Goal: Find specific page/section: Find specific page/section

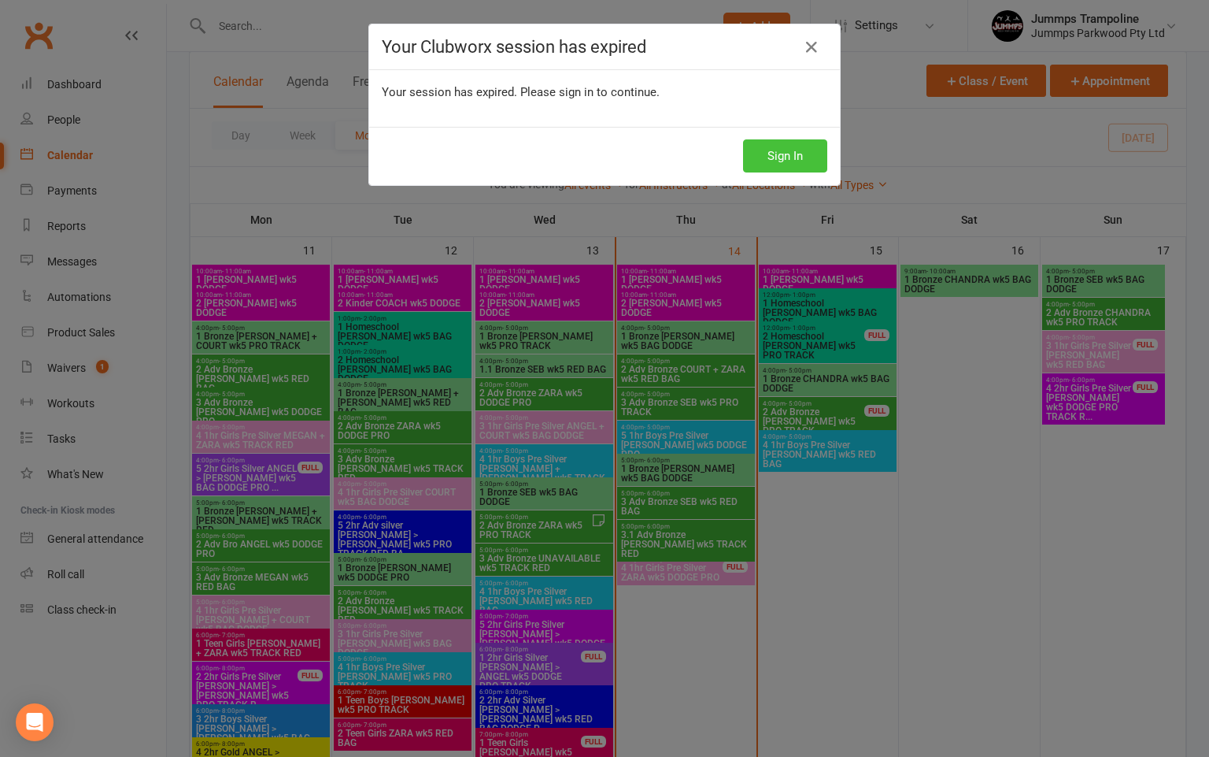
click at [792, 157] on button "Sign In" at bounding box center [785, 155] width 84 height 33
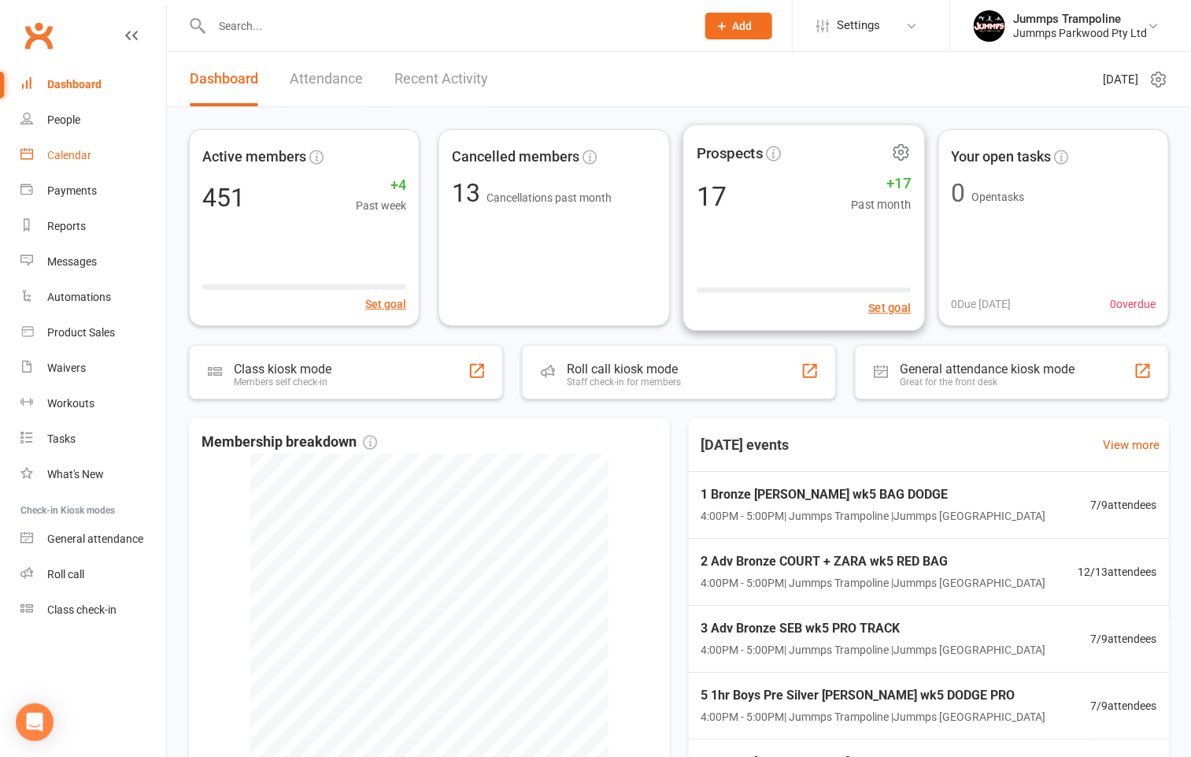
click at [71, 161] on div "Calendar" at bounding box center [69, 155] width 44 height 13
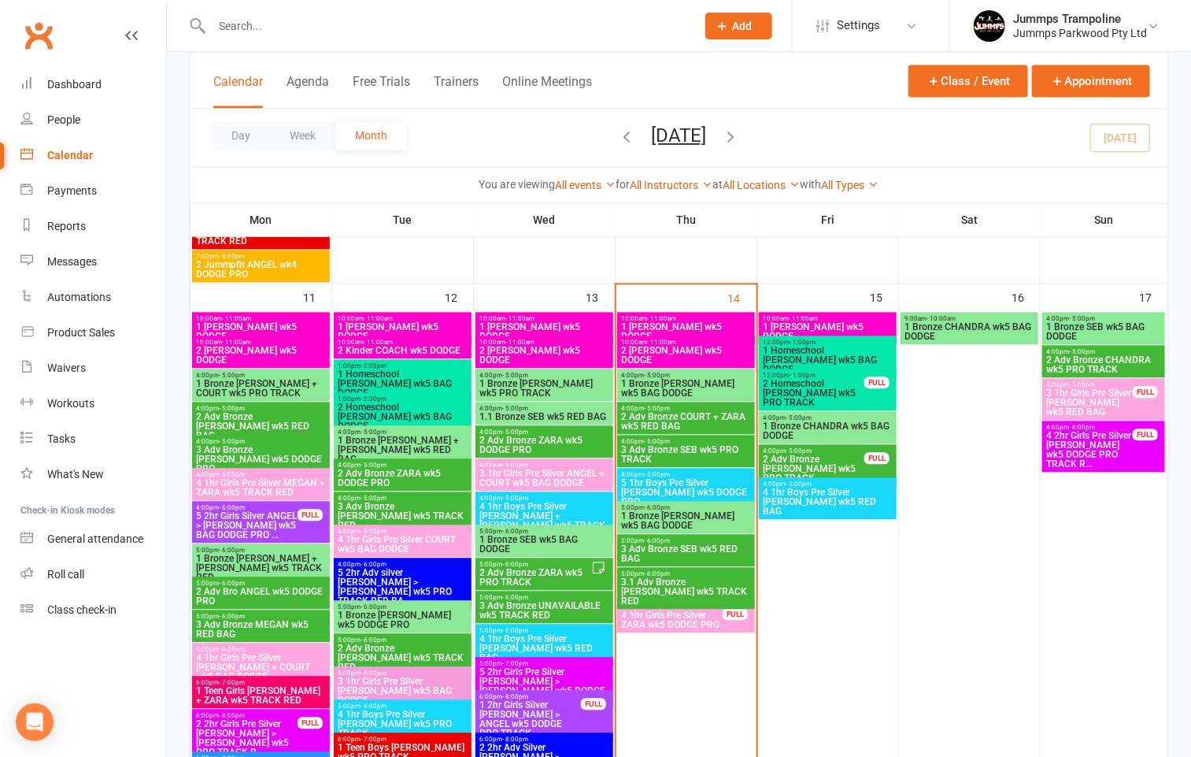
scroll to position [709, 0]
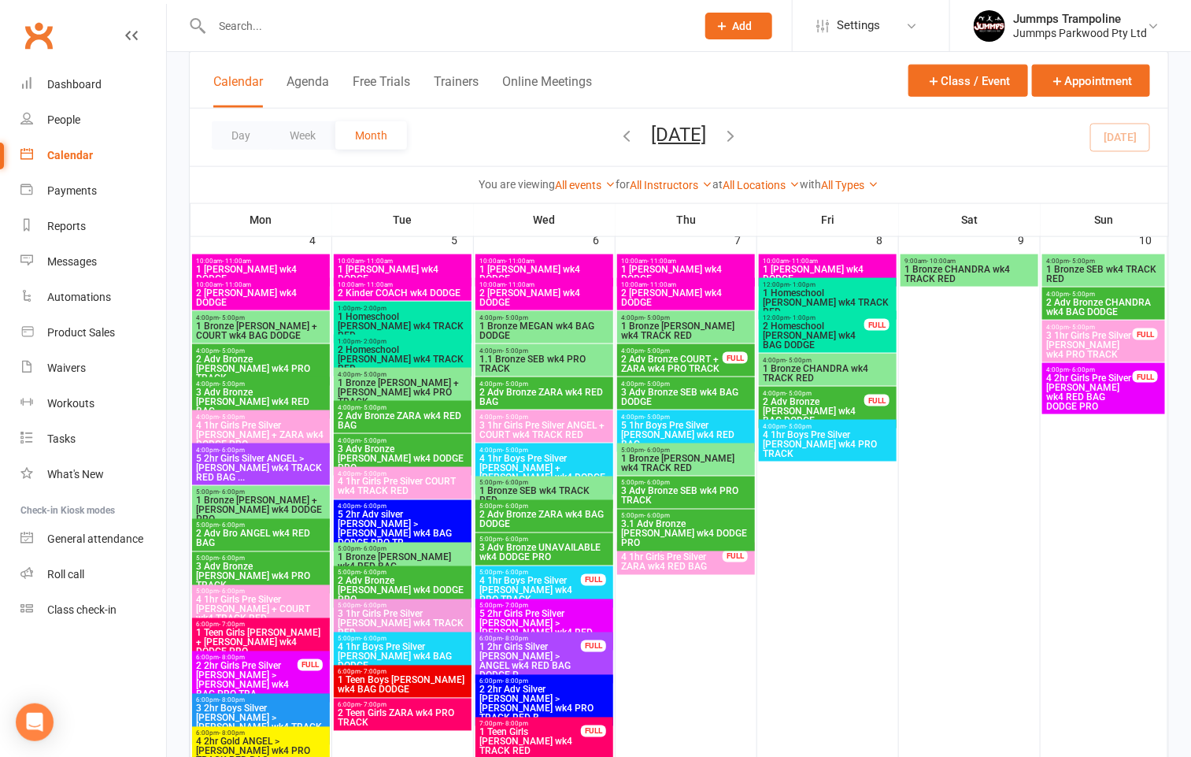
click at [836, 298] on span "1 Homeschool [PERSON_NAME] wk4 TRACK RED" at bounding box center [827, 302] width 131 height 28
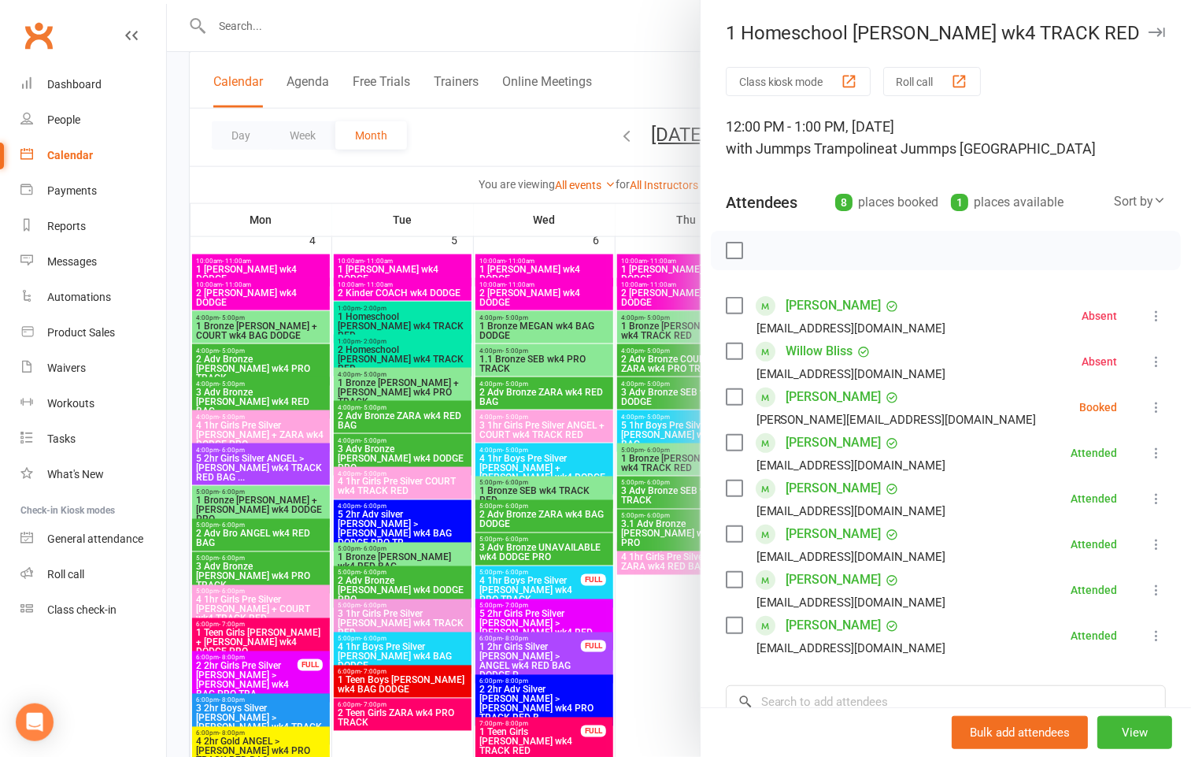
click at [506, 151] on div at bounding box center [679, 378] width 1024 height 757
